Goal: Task Accomplishment & Management: Use online tool/utility

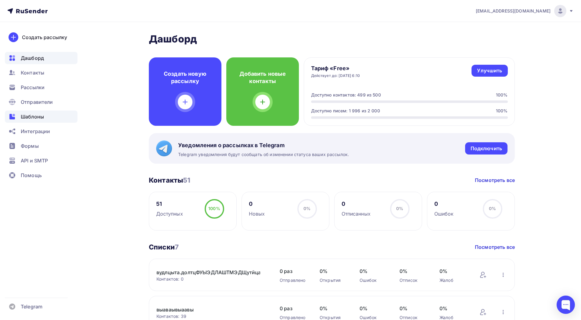
click at [51, 117] on div "Шаблоны" at bounding box center [41, 116] width 73 height 12
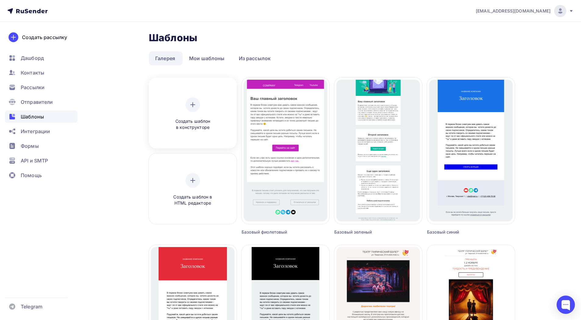
click at [196, 110] on div at bounding box center [192, 104] width 15 height 15
